Goal: Information Seeking & Learning: Understand process/instructions

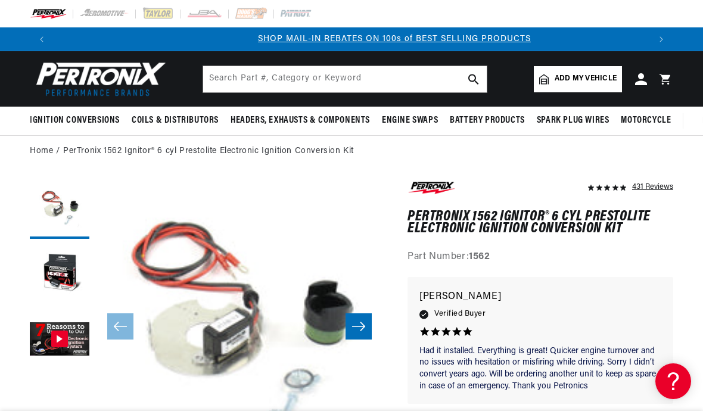
scroll to position [0, 595]
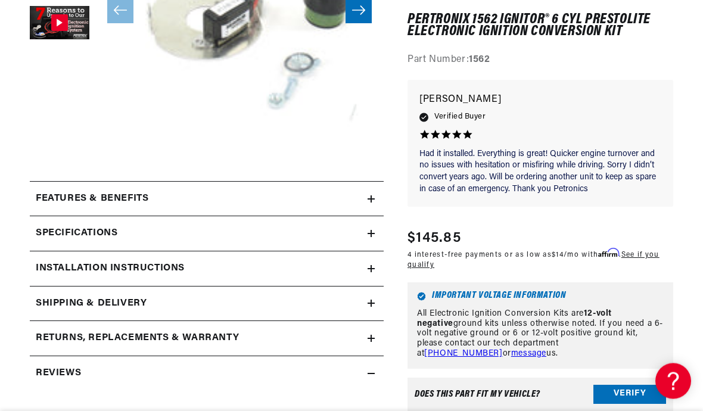
click at [42, 188] on summary "Features & Benefits" at bounding box center [207, 199] width 354 height 35
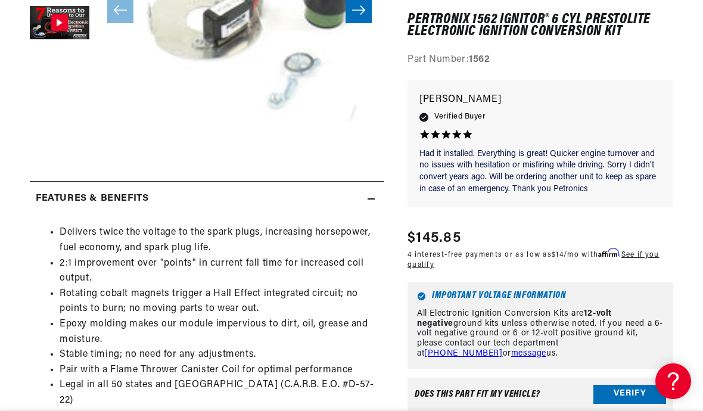
scroll to position [0, 1191]
click at [40, 189] on summary "Features & Benefits" at bounding box center [207, 199] width 354 height 35
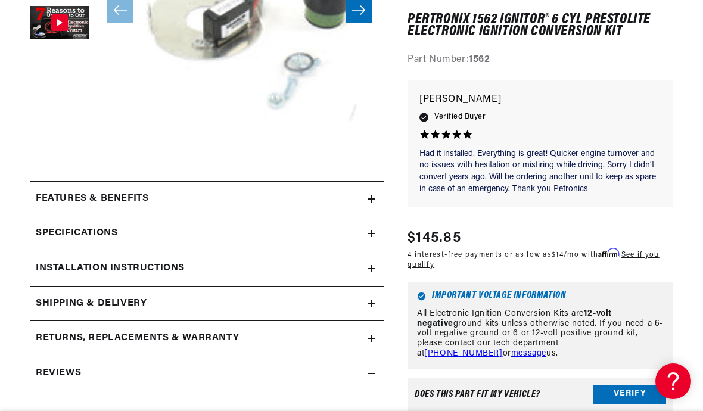
click at [43, 191] on h2 "Features & Benefits" at bounding box center [92, 198] width 113 height 15
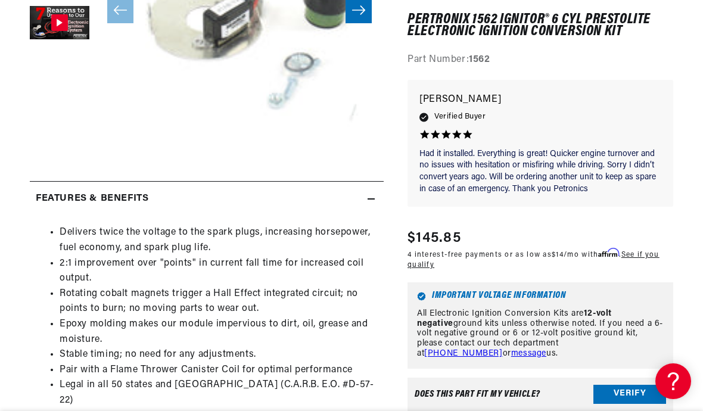
click at [41, 195] on h2 "Features & Benefits" at bounding box center [92, 198] width 113 height 15
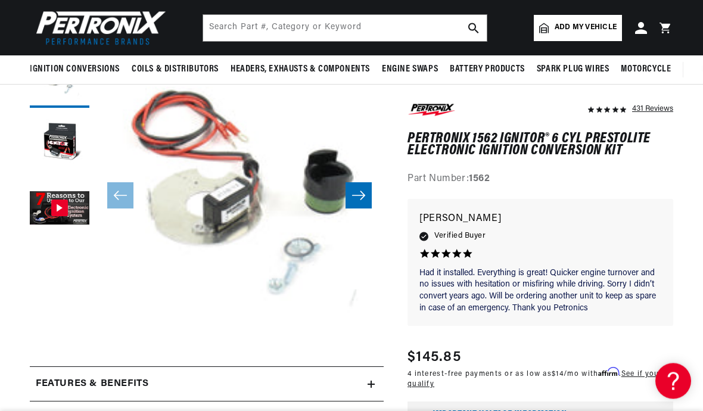
scroll to position [131, 0]
click at [50, 138] on button "Load image 2 in gallery view" at bounding box center [60, 144] width 60 height 60
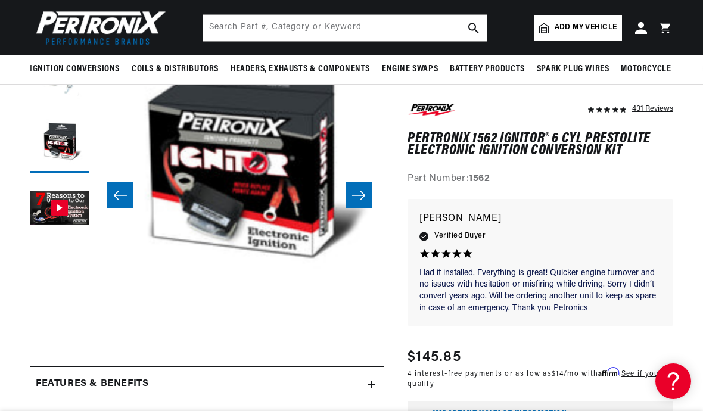
scroll to position [0, 595]
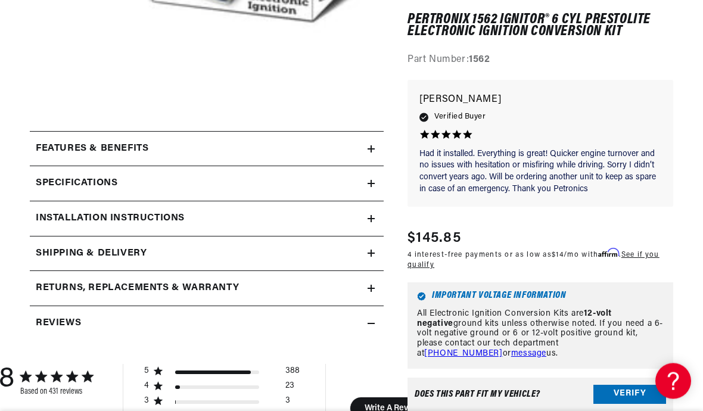
click at [44, 211] on h2 "Installation instructions" at bounding box center [110, 218] width 149 height 15
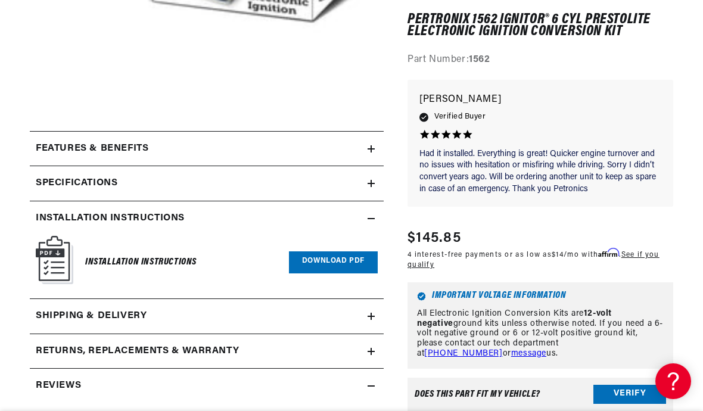
scroll to position [0, 1191]
click at [342, 264] on link "Download PDF" at bounding box center [333, 262] width 89 height 22
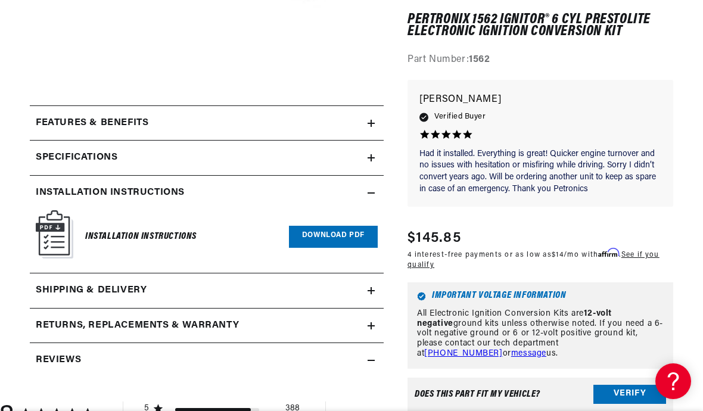
scroll to position [0, 0]
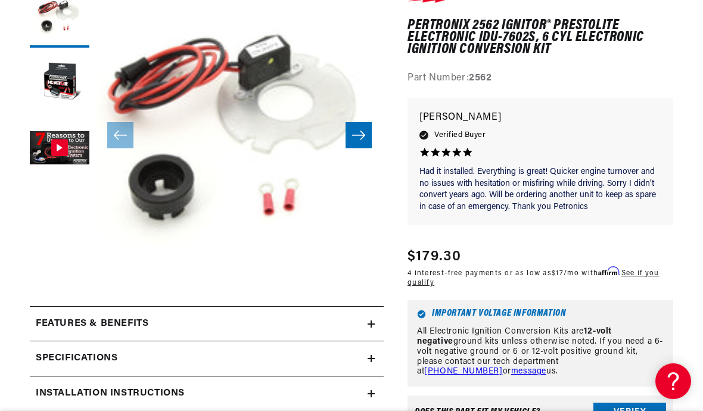
scroll to position [241, 0]
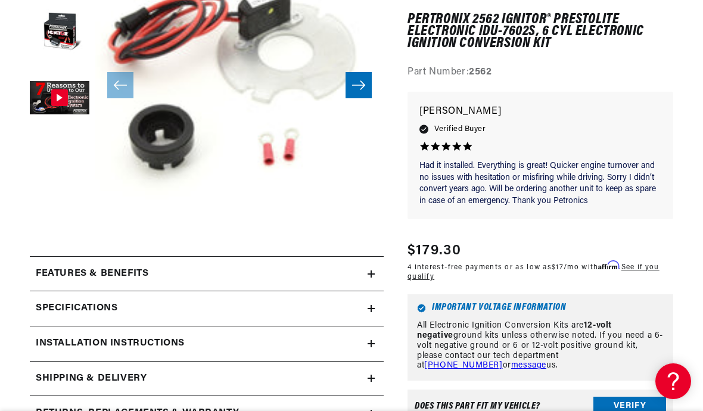
click at [57, 329] on summary "Installation instructions" at bounding box center [207, 343] width 354 height 35
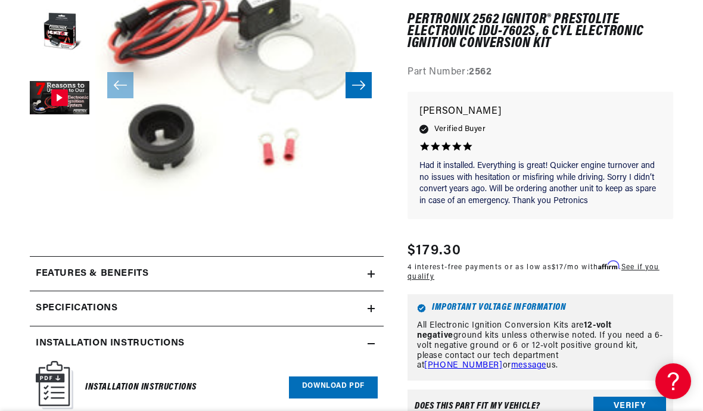
scroll to position [0, 595]
click at [345, 377] on link "Download PDF" at bounding box center [333, 387] width 89 height 22
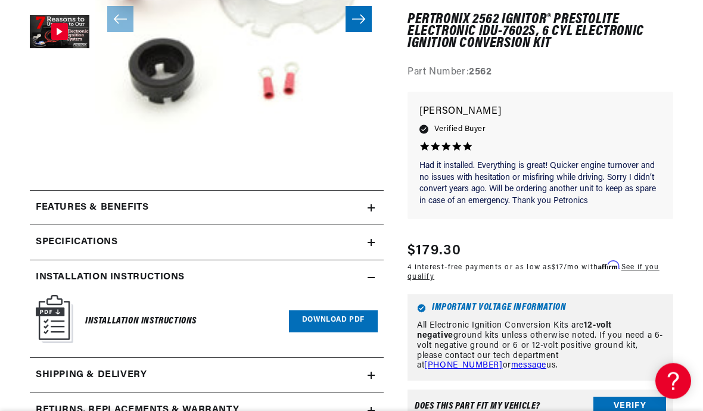
click at [35, 214] on div "Features & Benefits" at bounding box center [199, 208] width 338 height 15
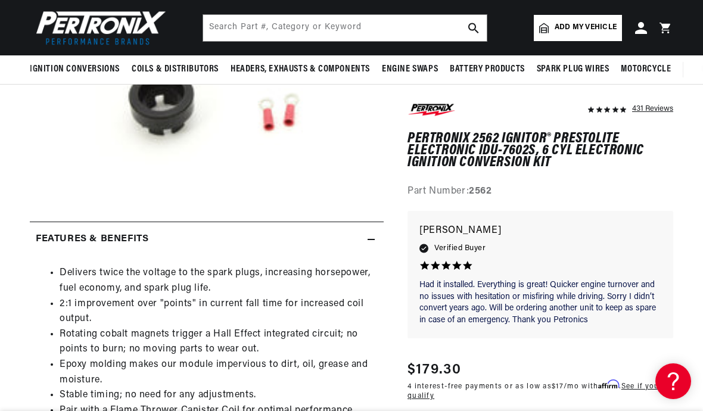
scroll to position [266, 0]
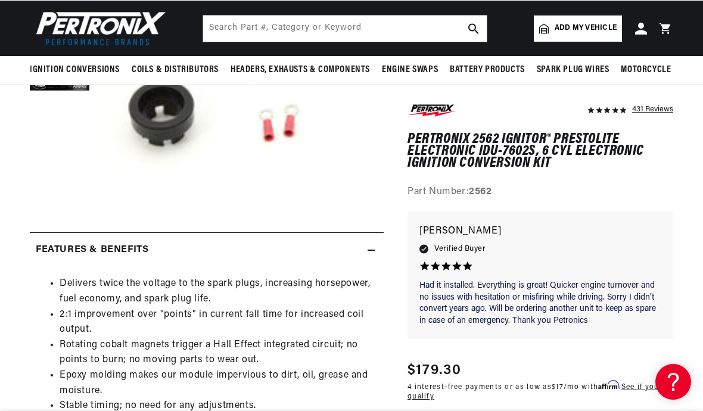
click at [655, 107] on div "431 Reviews" at bounding box center [652, 108] width 41 height 14
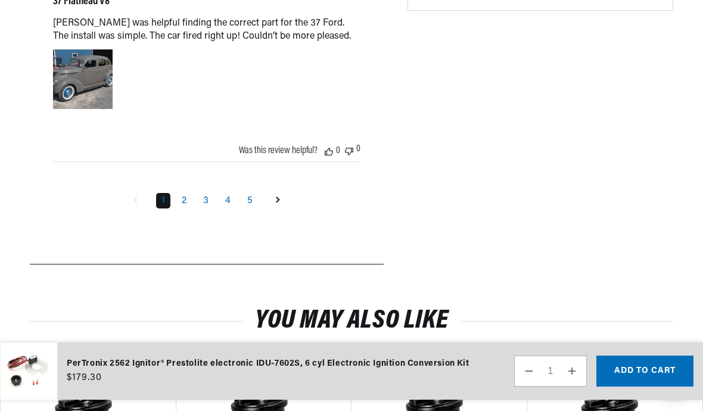
scroll to position [0, 0]
click at [191, 208] on link "2" at bounding box center [183, 200] width 15 height 15
